Goal: Go to known website: Access a specific website the user already knows

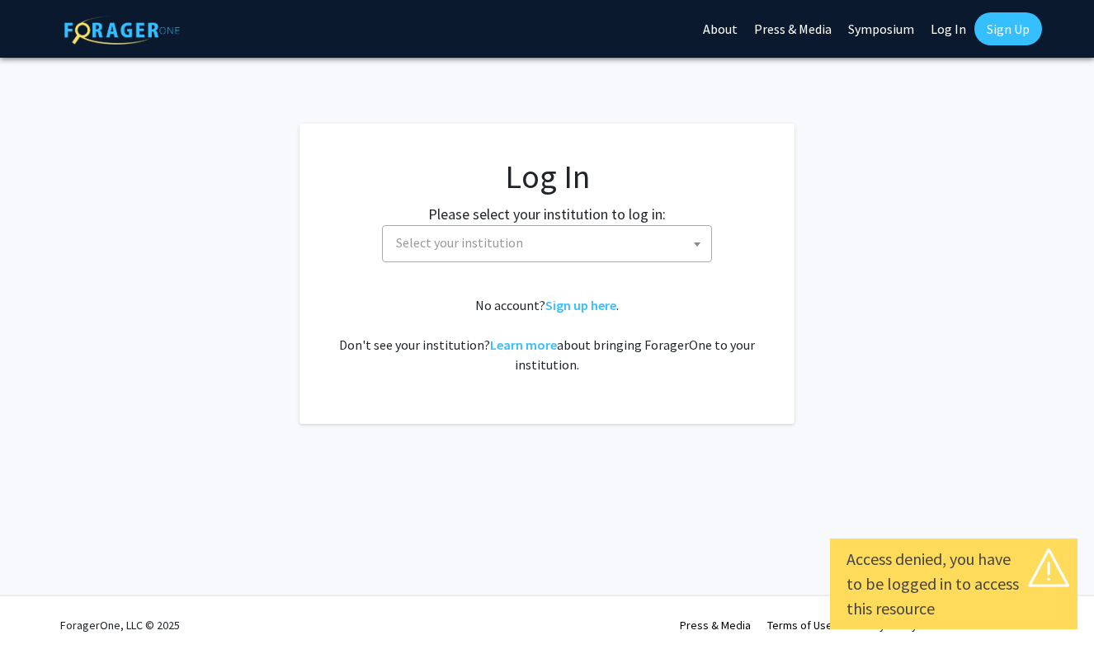
select select
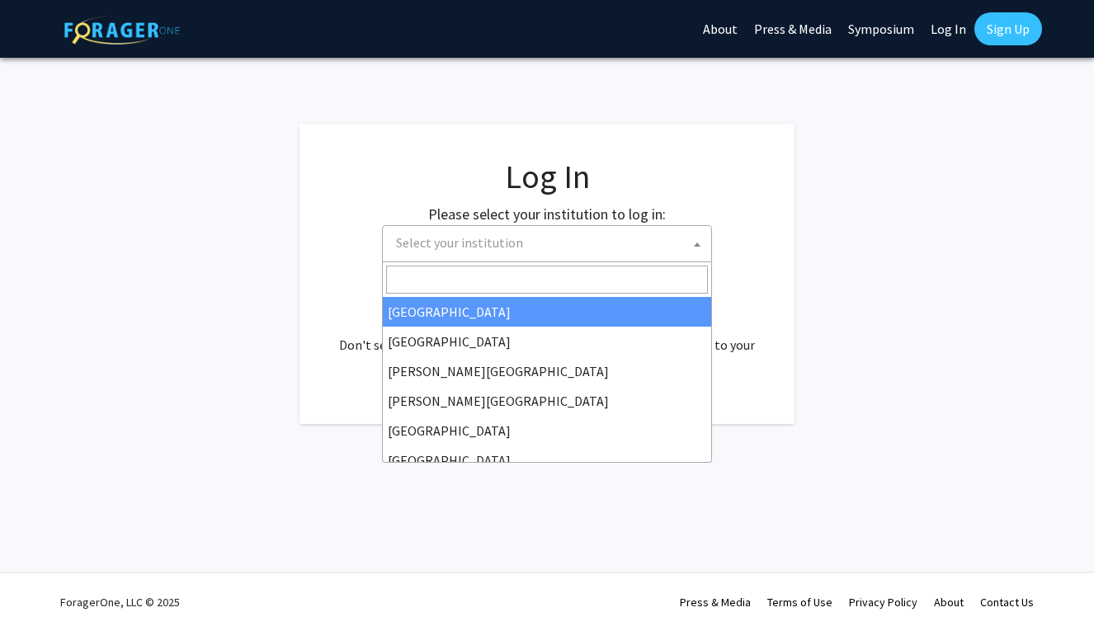
click at [583, 248] on span "Select your institution" at bounding box center [551, 243] width 322 height 34
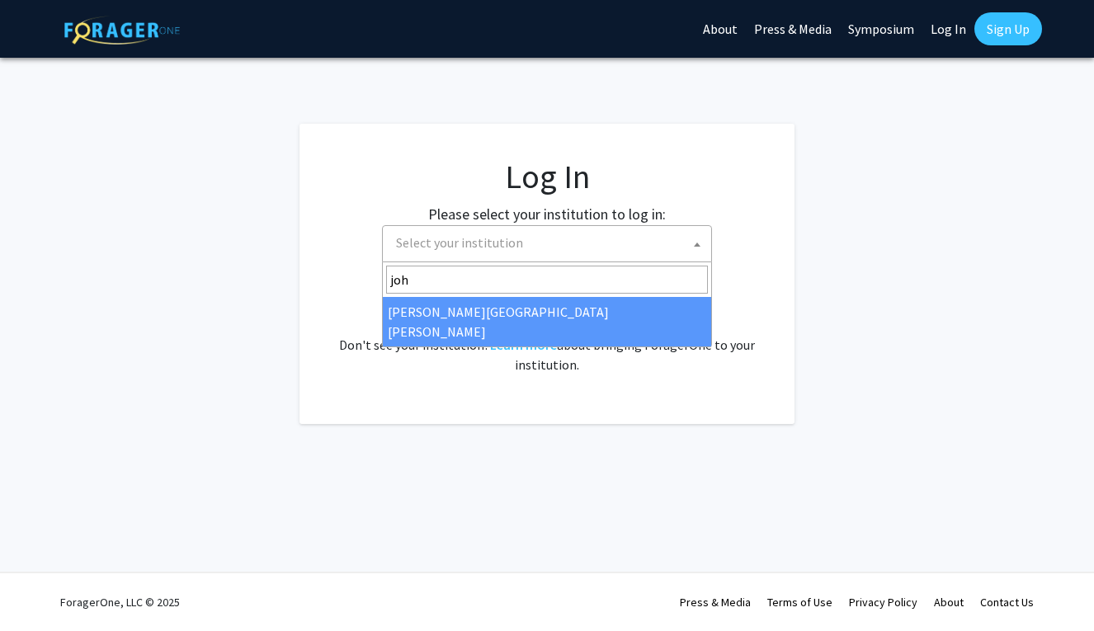
type input "joh"
select select "1"
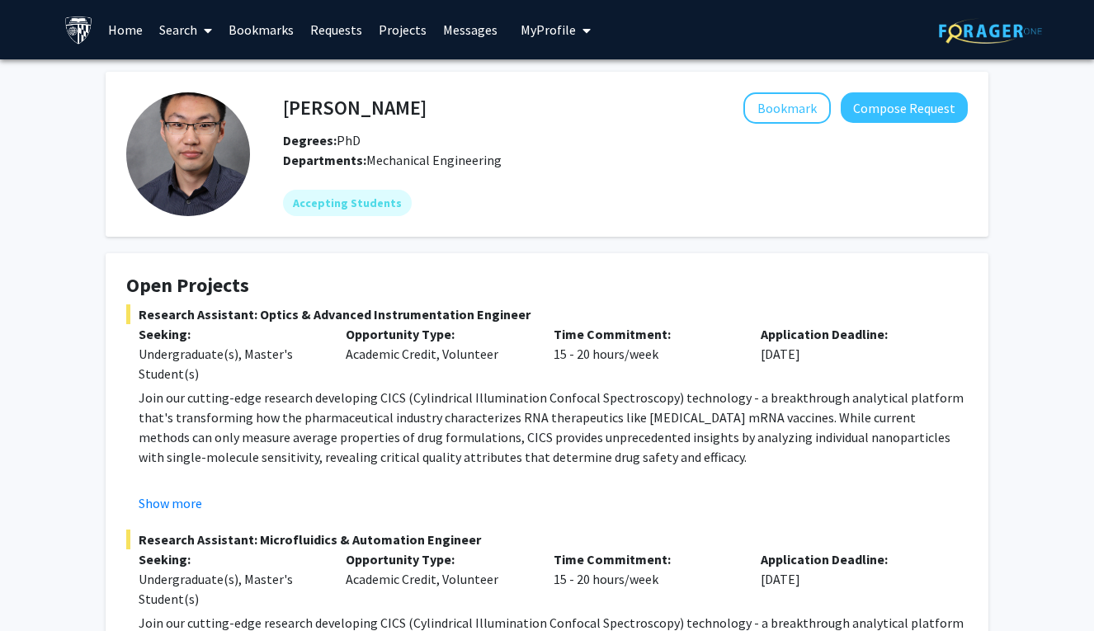
click at [76, 28] on img at bounding box center [78, 30] width 29 height 29
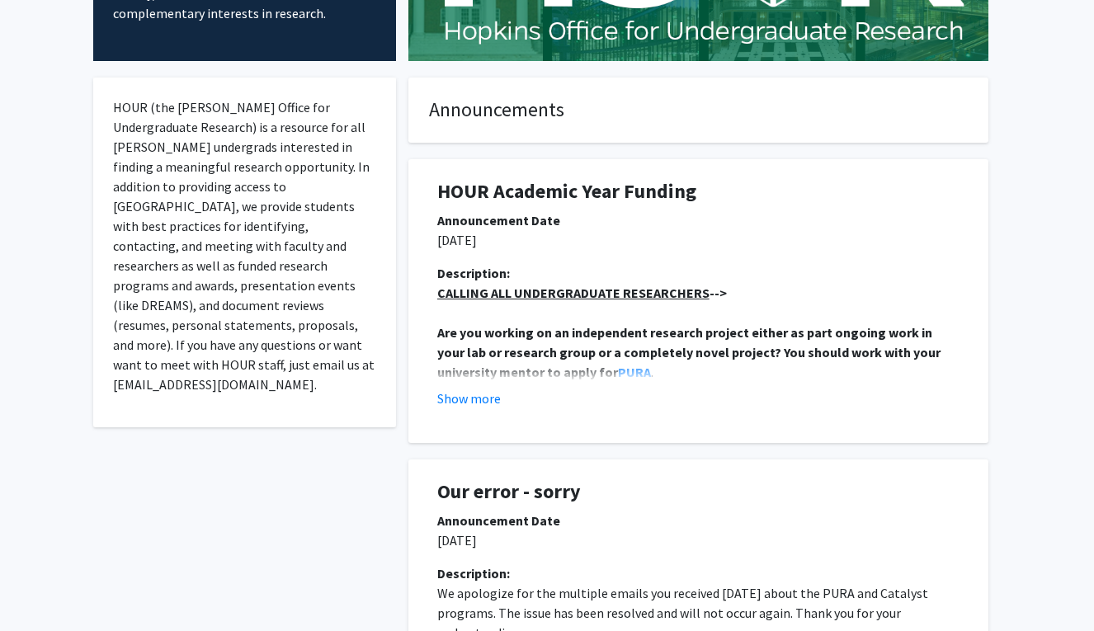
scroll to position [251, 0]
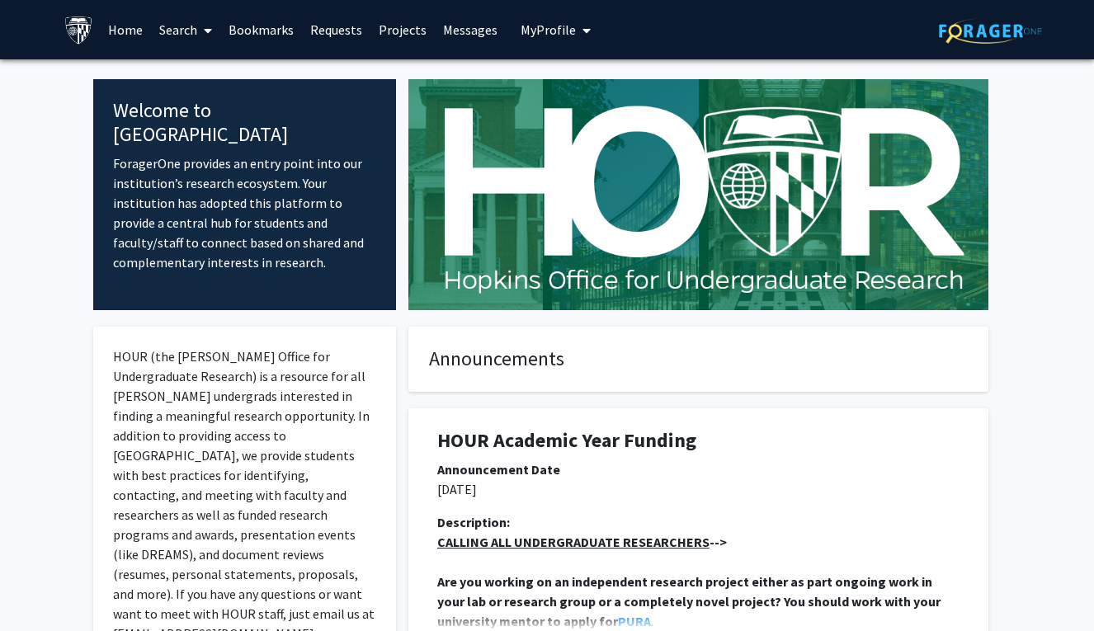
click at [131, 35] on link "Home" at bounding box center [125, 30] width 51 height 58
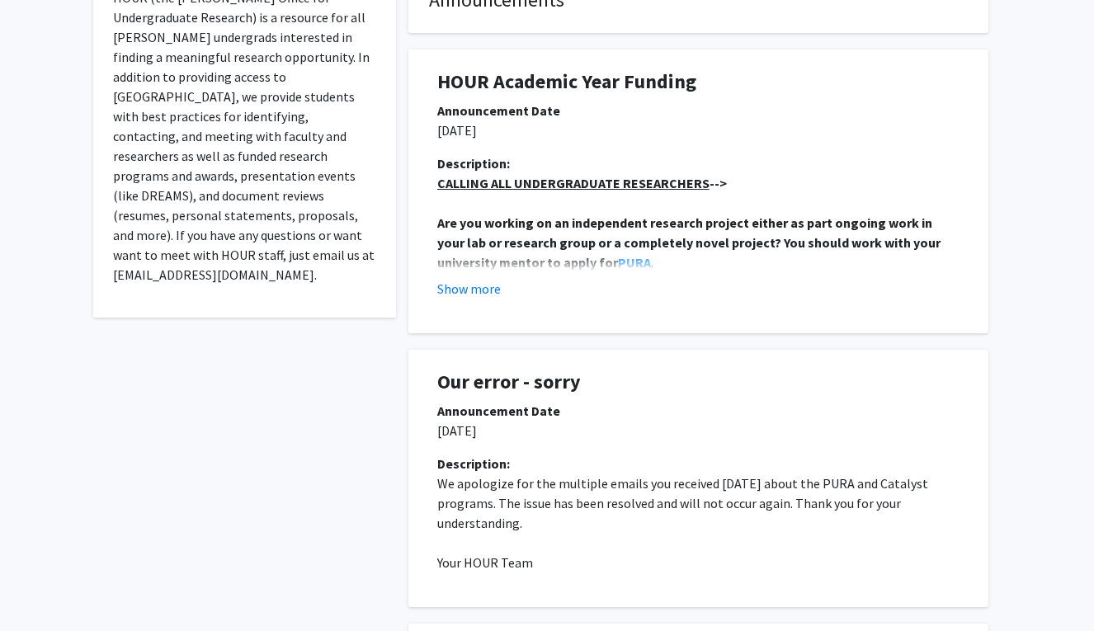
scroll to position [392, 0]
